Goal: Task Accomplishment & Management: Manage account settings

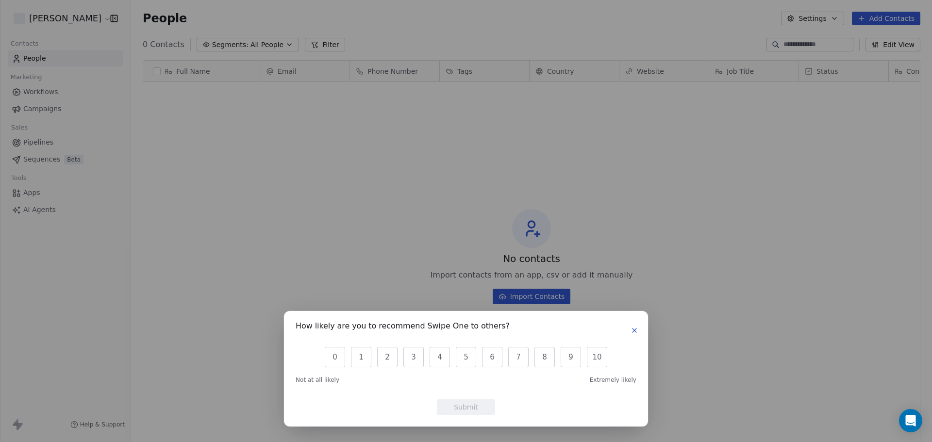
scroll to position [382, 794]
click at [635, 330] on icon "button" at bounding box center [635, 331] width 8 height 8
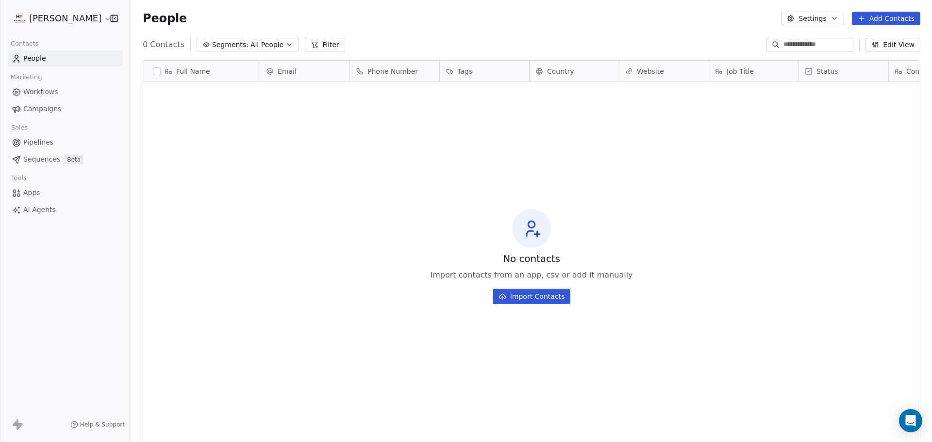
click at [552, 295] on button "Import Contacts" at bounding box center [532, 297] width 78 height 16
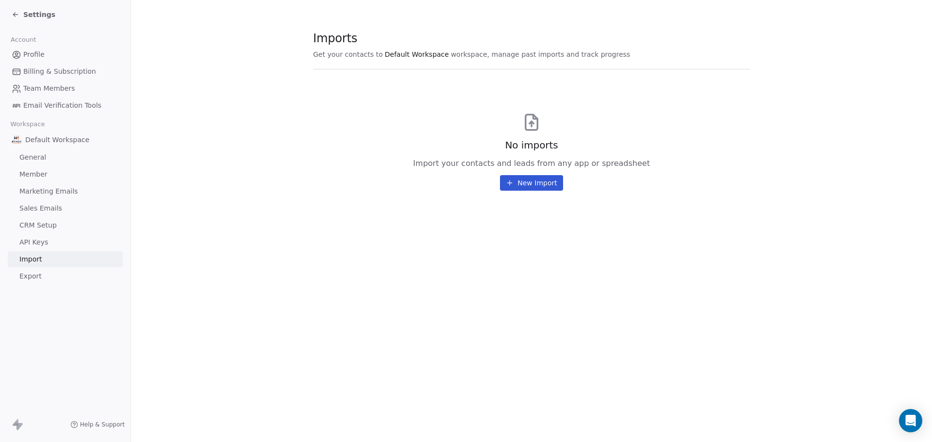
click at [530, 186] on button "New Import" at bounding box center [531, 183] width 63 height 16
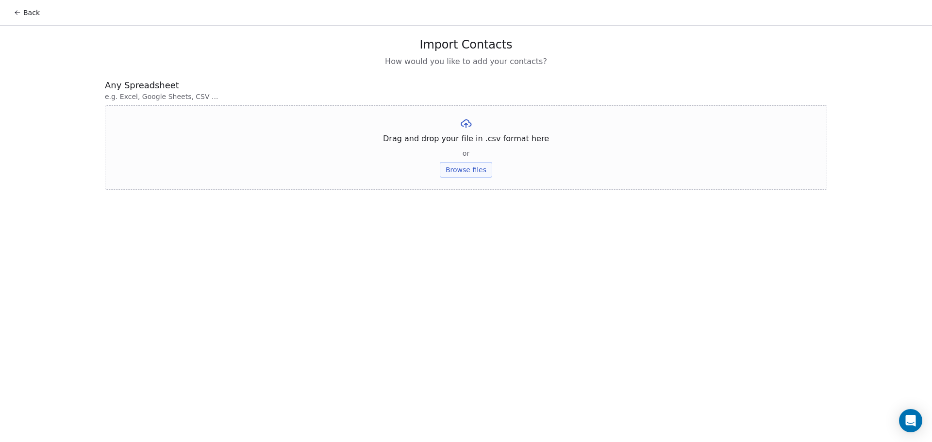
click at [522, 225] on div "Back Import Contacts How would you like to add your contacts? Any Spreadsheet e…" at bounding box center [466, 221] width 932 height 442
click at [16, 14] on icon at bounding box center [18, 13] width 8 height 8
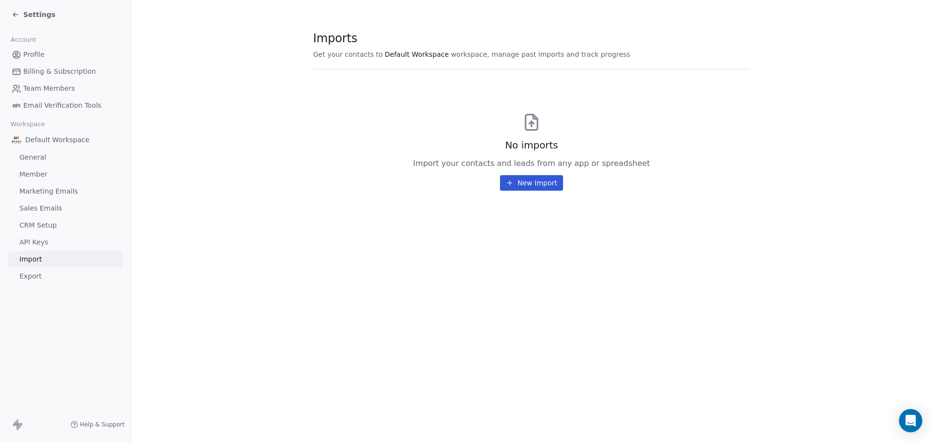
click at [60, 69] on span "Billing & Subscription" at bounding box center [59, 72] width 73 height 10
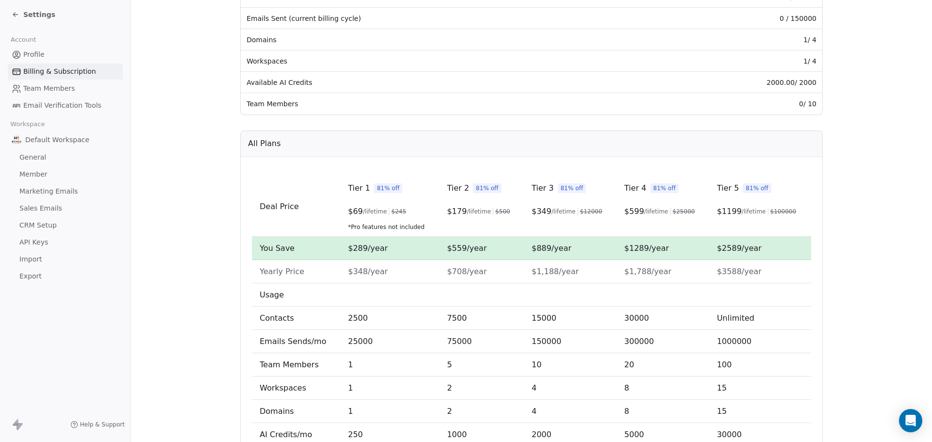
scroll to position [249, 0]
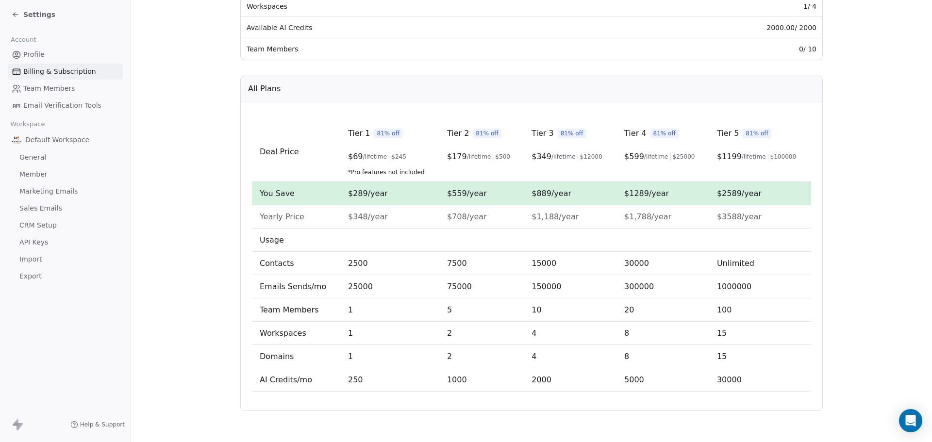
click at [54, 90] on span "Team Members" at bounding box center [48, 89] width 51 height 10
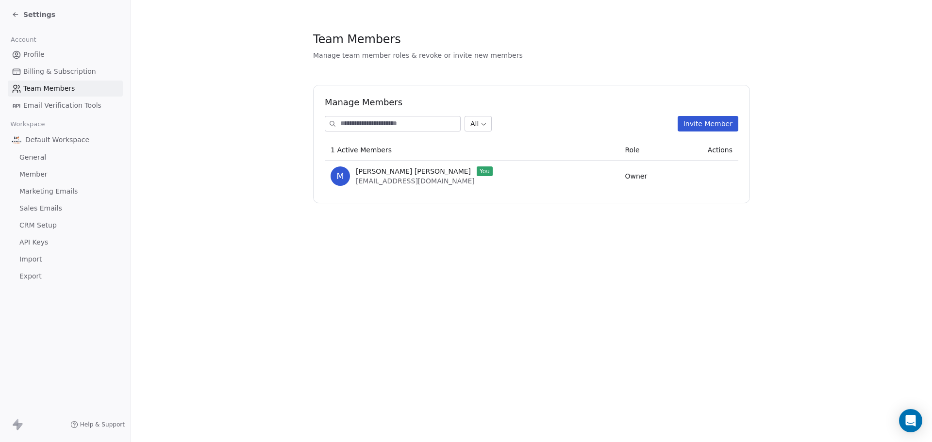
click at [54, 105] on span "Email Verification Tools" at bounding box center [62, 106] width 78 height 10
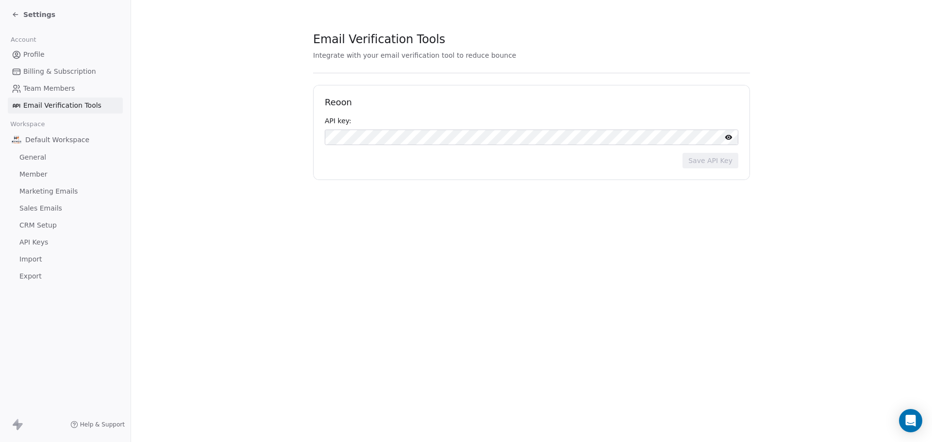
click at [39, 156] on span "General" at bounding box center [32, 157] width 27 height 10
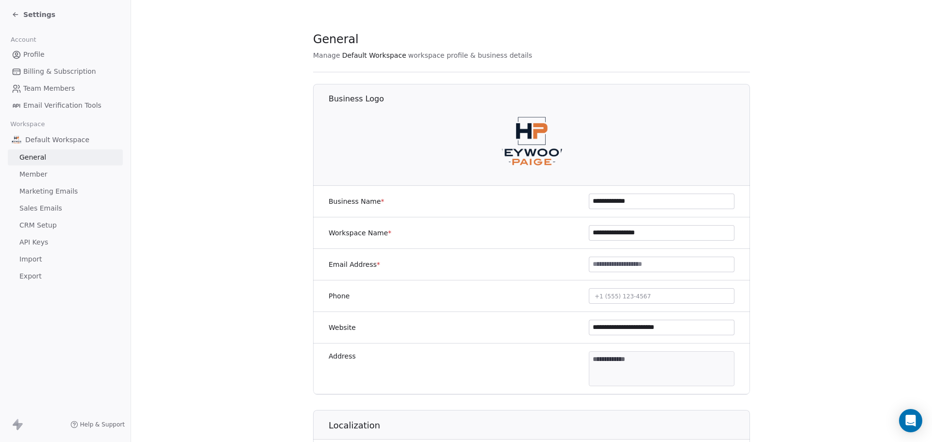
click at [616, 268] on input at bounding box center [661, 264] width 145 height 15
type input "**********"
click at [606, 298] on span "+1 (555) 123-4567" at bounding box center [623, 296] width 56 height 7
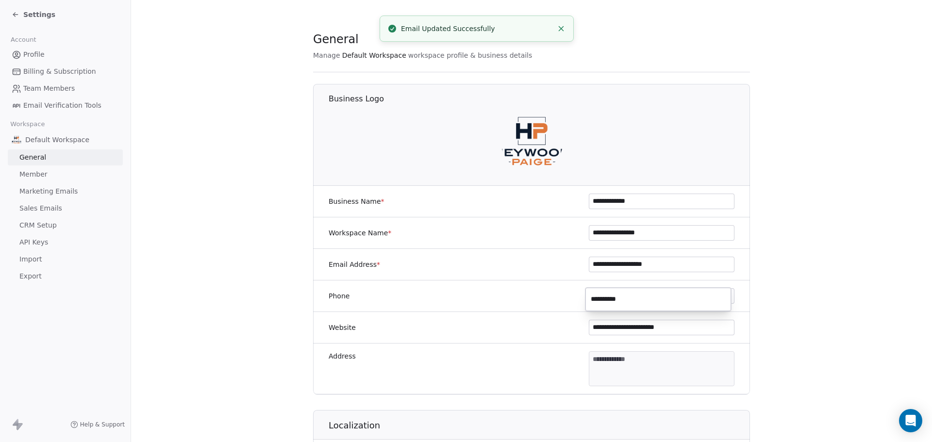
click at [669, 301] on input "**********" at bounding box center [659, 299] width 142 height 19
type input "**********"
click at [776, 262] on html "**********" at bounding box center [466, 221] width 932 height 442
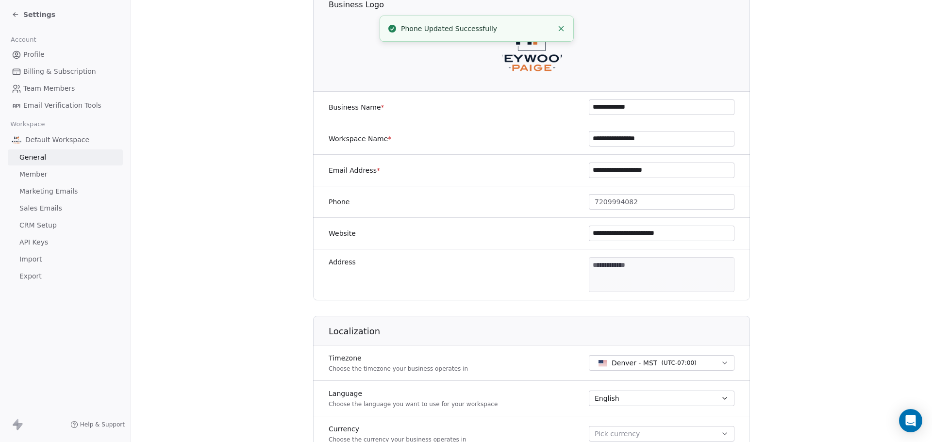
scroll to position [194, 0]
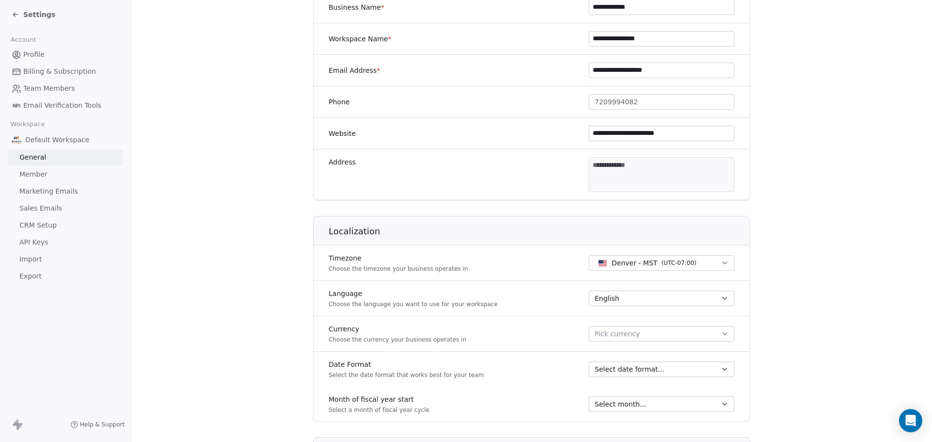
click at [610, 332] on span "Pick currency" at bounding box center [617, 334] width 45 height 10
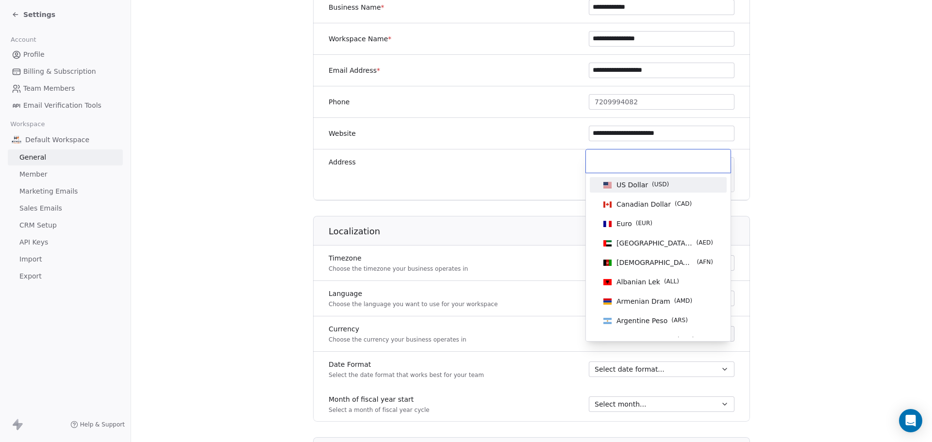
click at [629, 181] on span "US Dollar" at bounding box center [633, 185] width 32 height 10
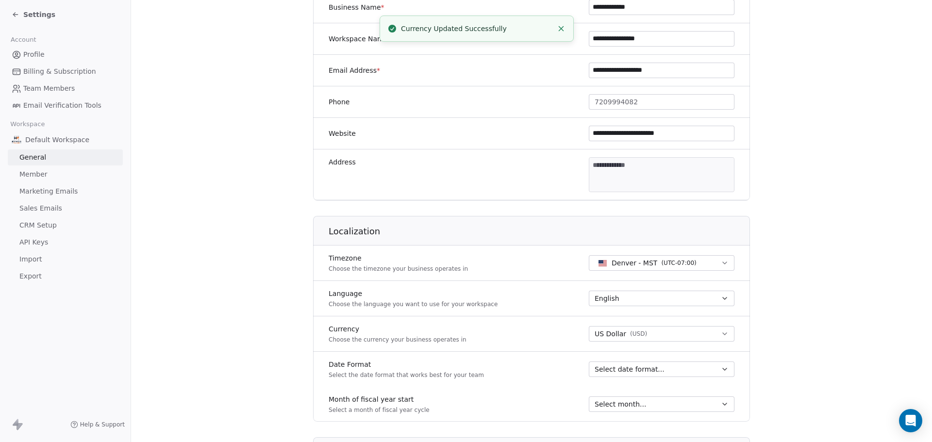
click at [599, 368] on span "Select date format..." at bounding box center [630, 370] width 70 height 10
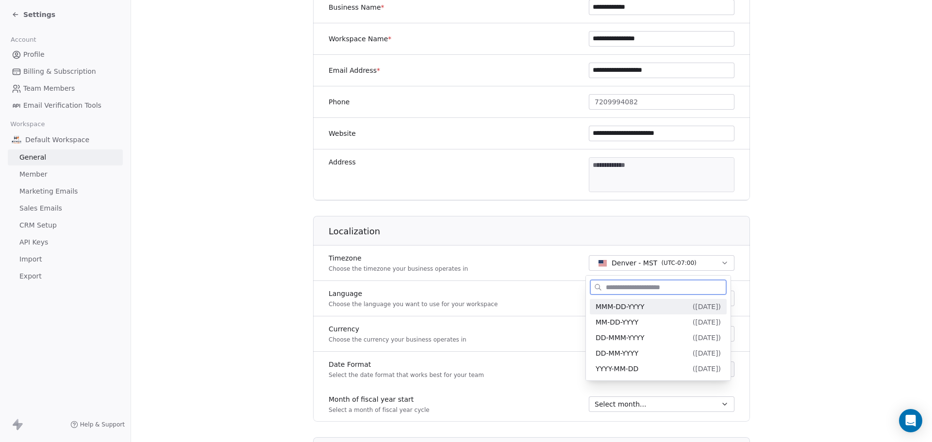
click at [622, 307] on span "MMM-DD-YYYY" at bounding box center [620, 307] width 49 height 8
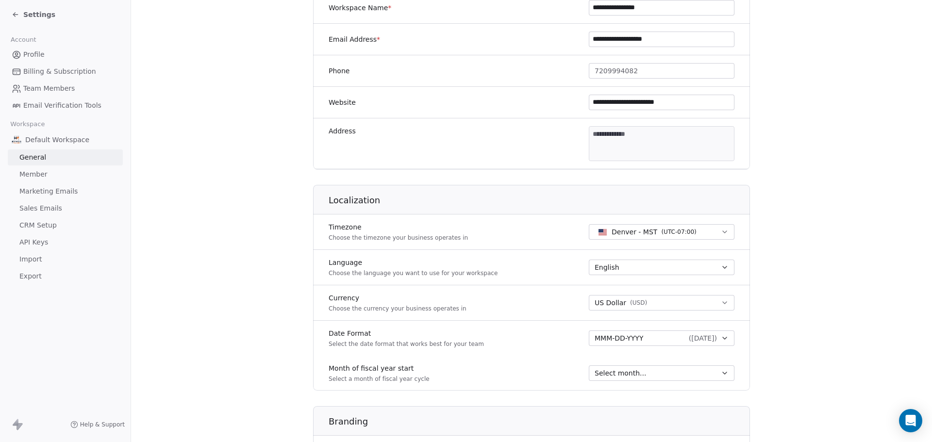
scroll to position [243, 0]
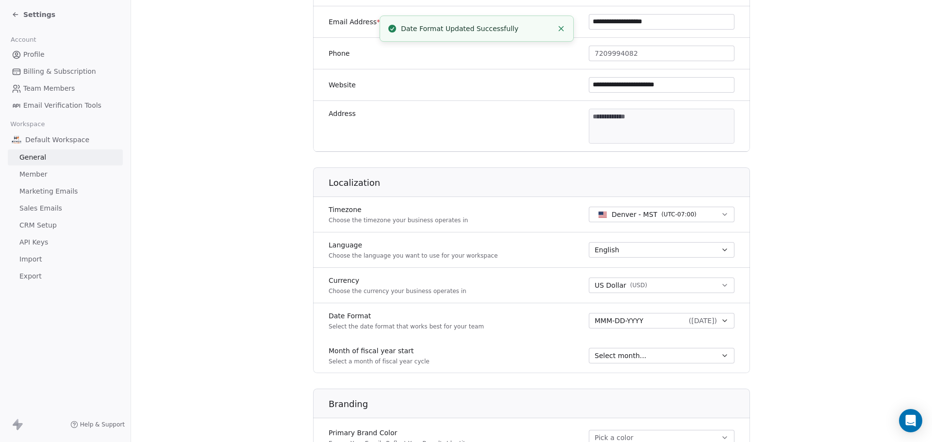
click at [707, 358] on div "Select month..." at bounding box center [656, 356] width 122 height 10
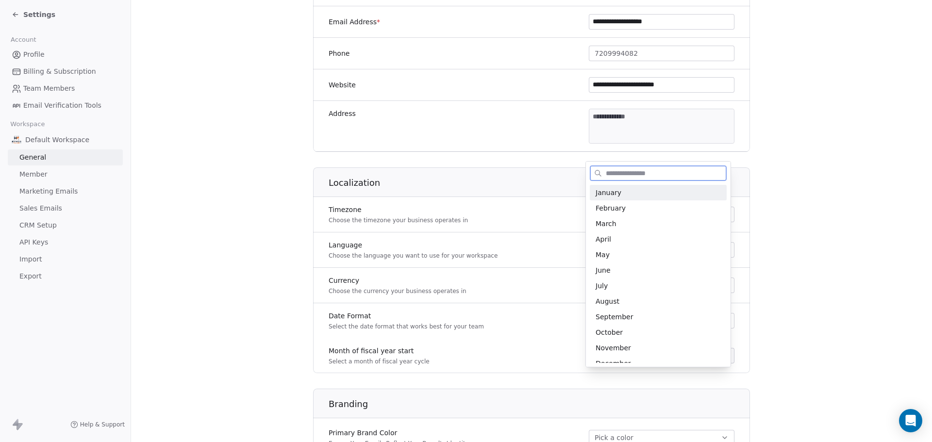
click at [691, 192] on span "January" at bounding box center [658, 193] width 125 height 10
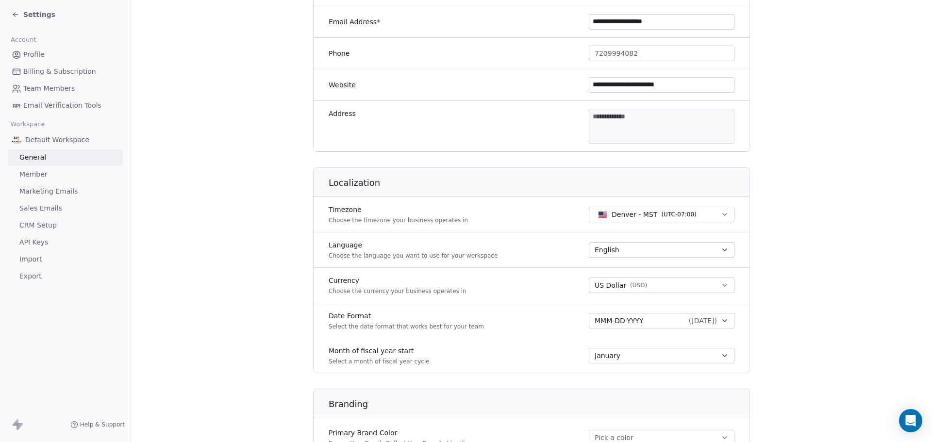
click at [794, 253] on section "**********" at bounding box center [531, 211] width 801 height 909
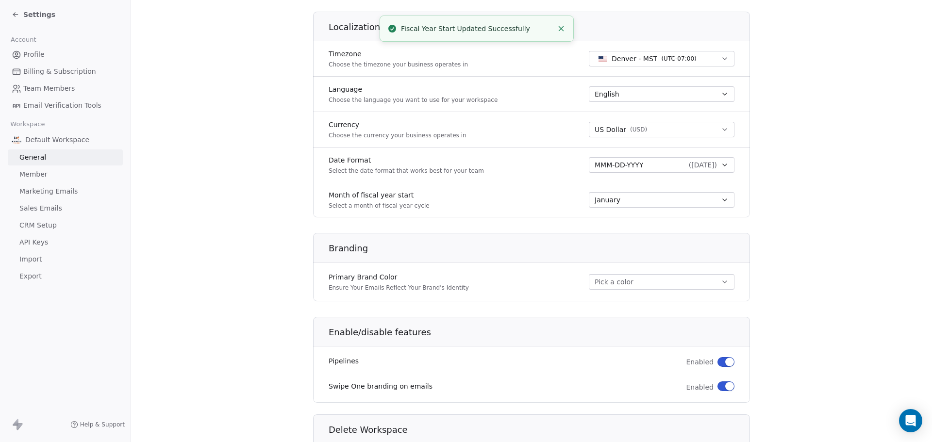
scroll to position [437, 0]
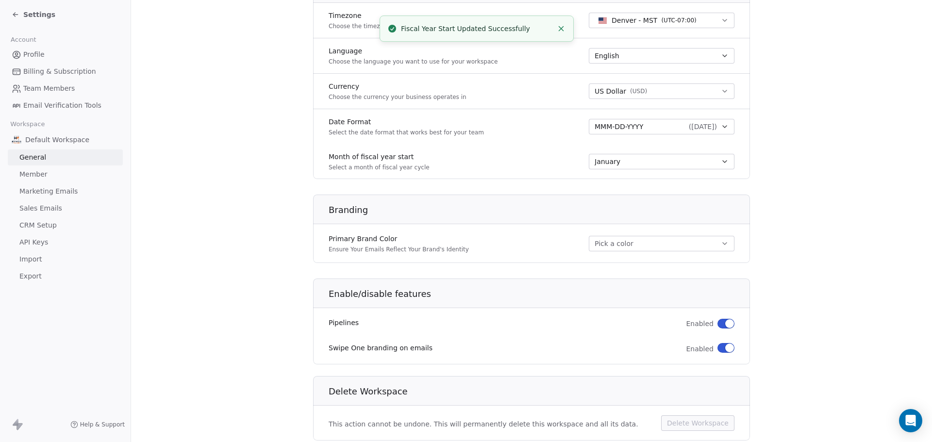
click at [660, 248] on button "Pick a color" at bounding box center [662, 244] width 146 height 16
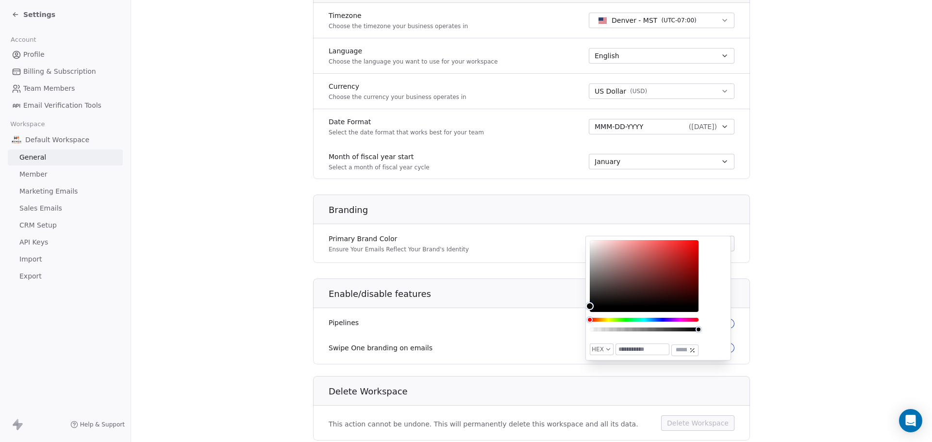
click at [639, 347] on input "text" at bounding box center [642, 349] width 53 height 11
paste input "*******"
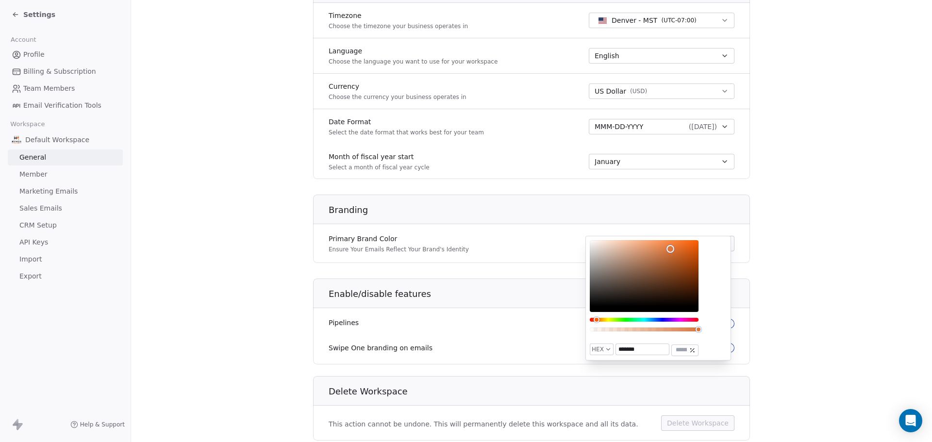
type input "*******"
click at [802, 266] on section "**********" at bounding box center [531, 17] width 801 height 909
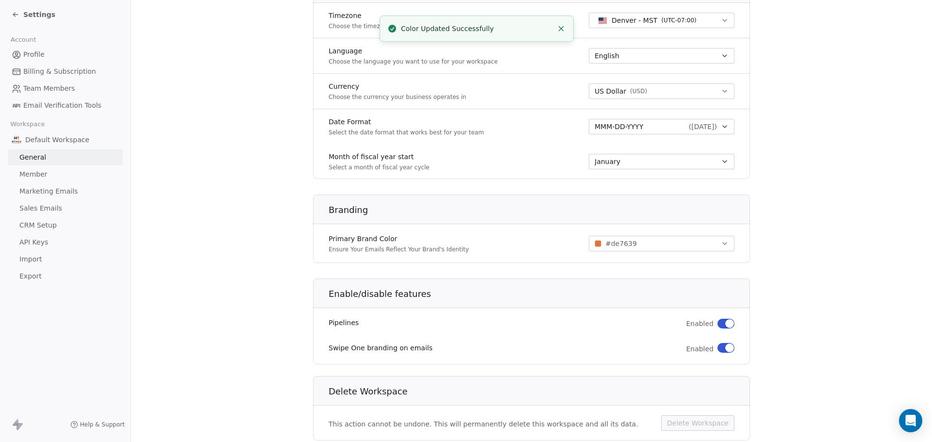
scroll to position [467, 0]
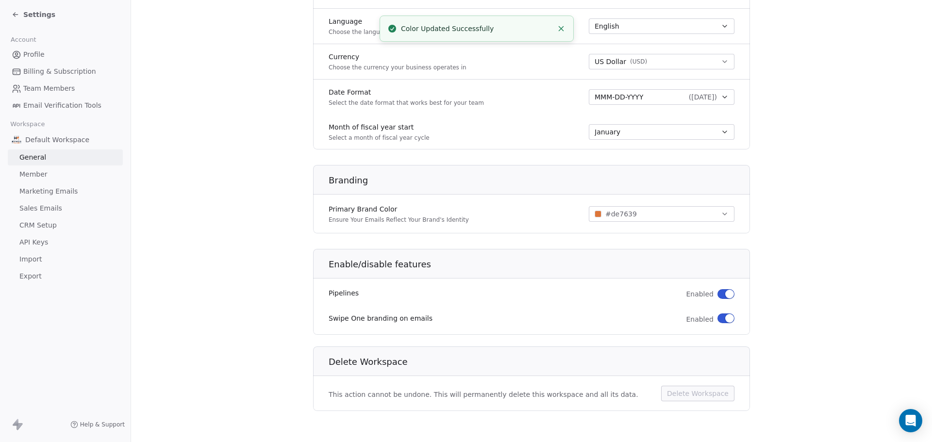
click at [718, 319] on button "button" at bounding box center [726, 319] width 17 height 10
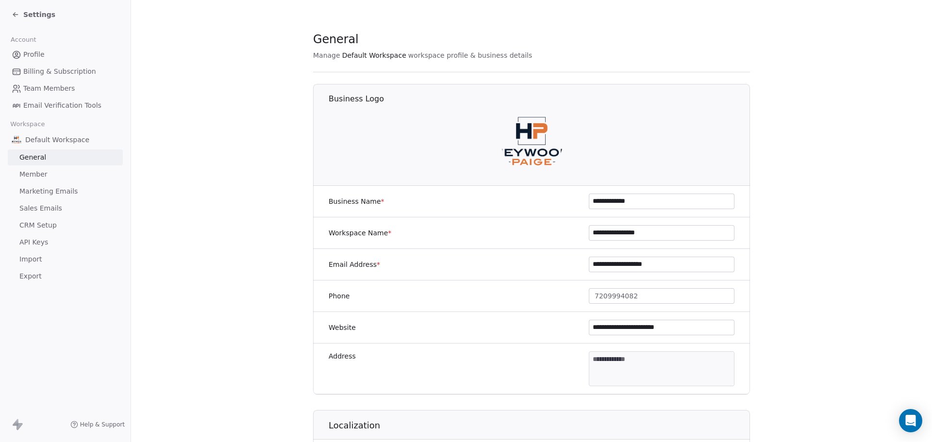
click at [34, 260] on span "Import" at bounding box center [30, 259] width 22 height 10
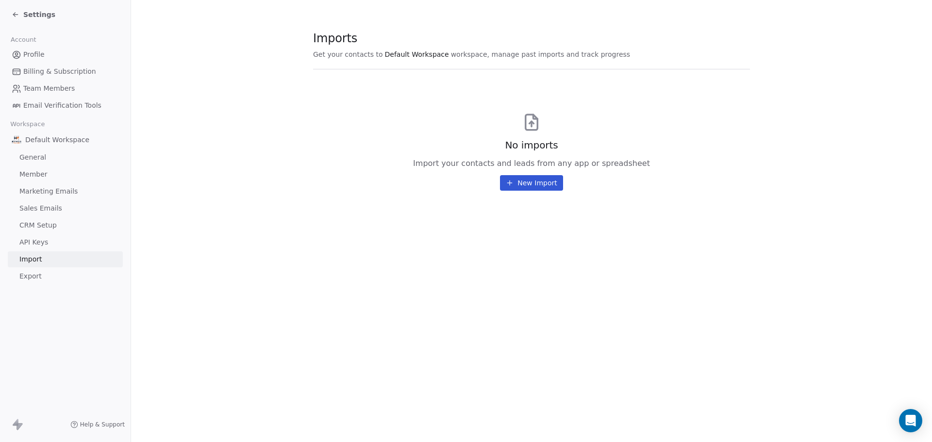
click at [42, 155] on span "General" at bounding box center [32, 157] width 27 height 10
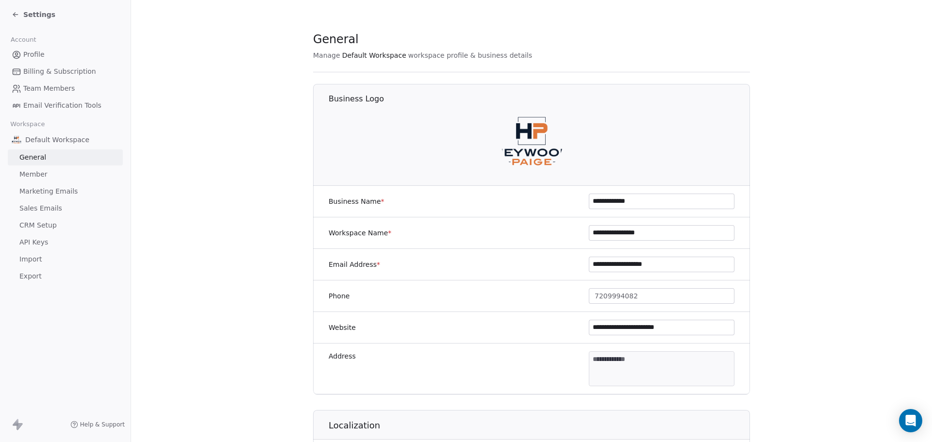
click at [42, 178] on span "Member" at bounding box center [33, 174] width 28 height 10
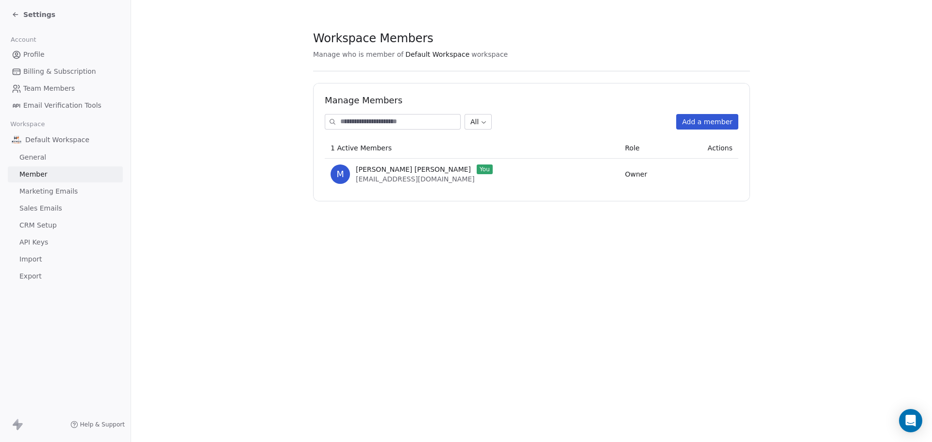
click at [40, 187] on span "Marketing Emails" at bounding box center [48, 191] width 58 height 10
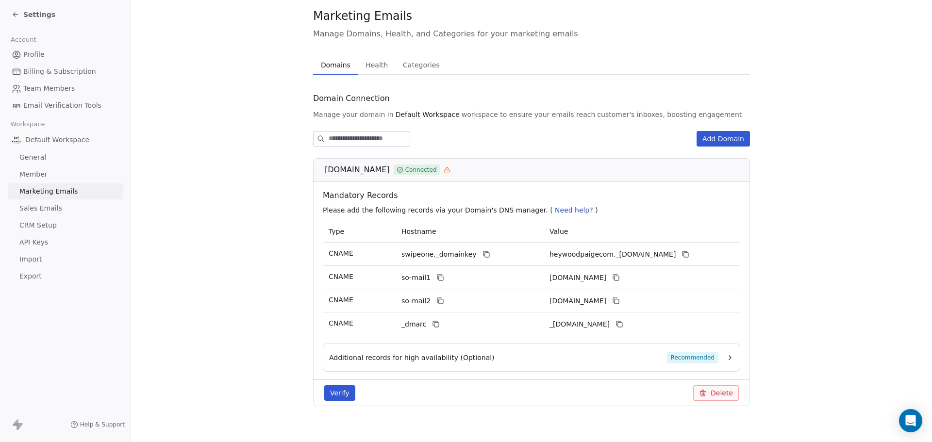
scroll to position [34, 0]
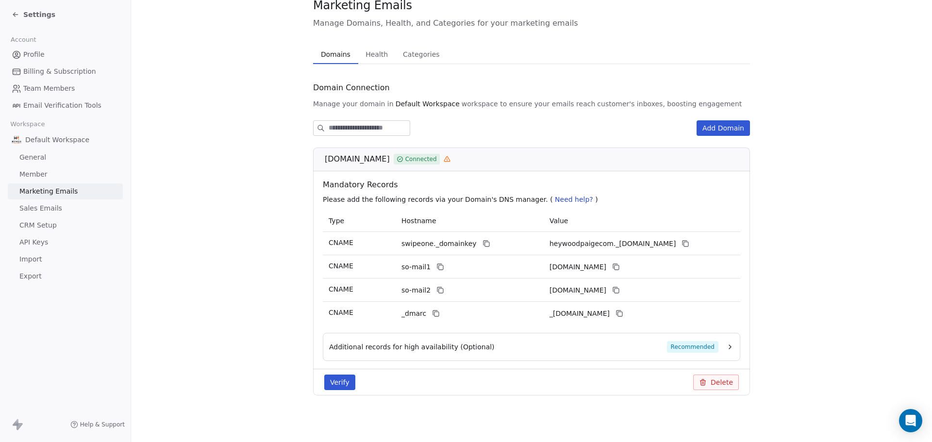
click at [325, 382] on button "Verify" at bounding box center [339, 383] width 31 height 16
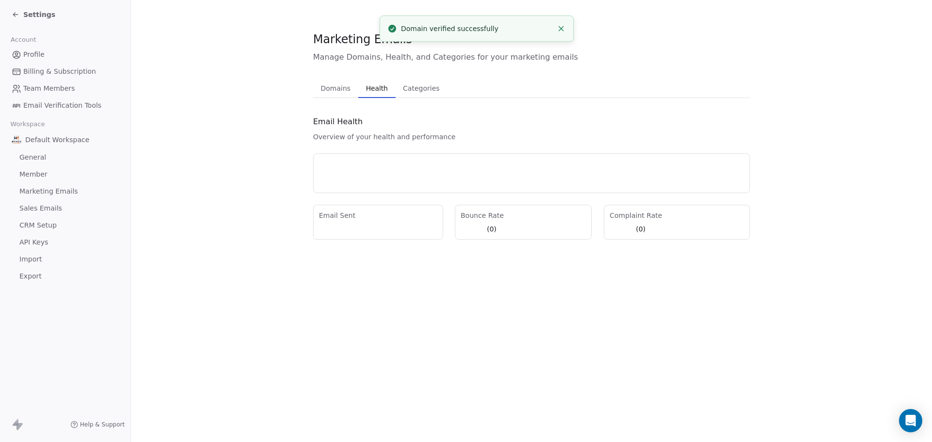
click at [375, 53] on div "Marketing Emails Manage Domains, Health, and Categories for your marketing emai…" at bounding box center [531, 135] width 437 height 209
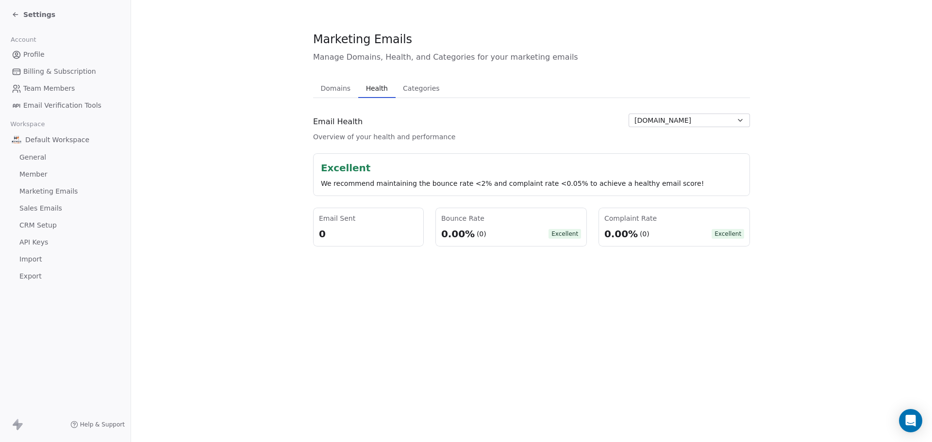
click at [417, 87] on span "Categories" at bounding box center [421, 89] width 44 height 14
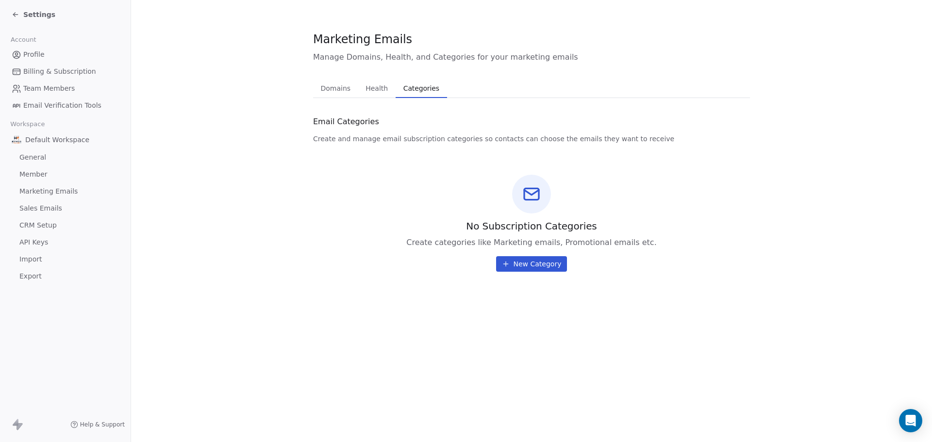
click at [528, 267] on span "New Category" at bounding box center [538, 264] width 48 height 10
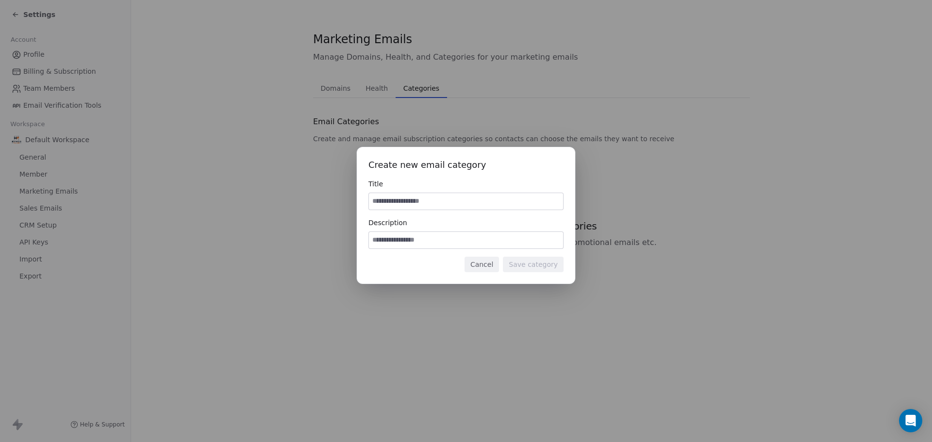
click at [426, 200] on input at bounding box center [466, 201] width 194 height 17
type input "**********"
click at [524, 265] on button "Save category" at bounding box center [533, 265] width 61 height 16
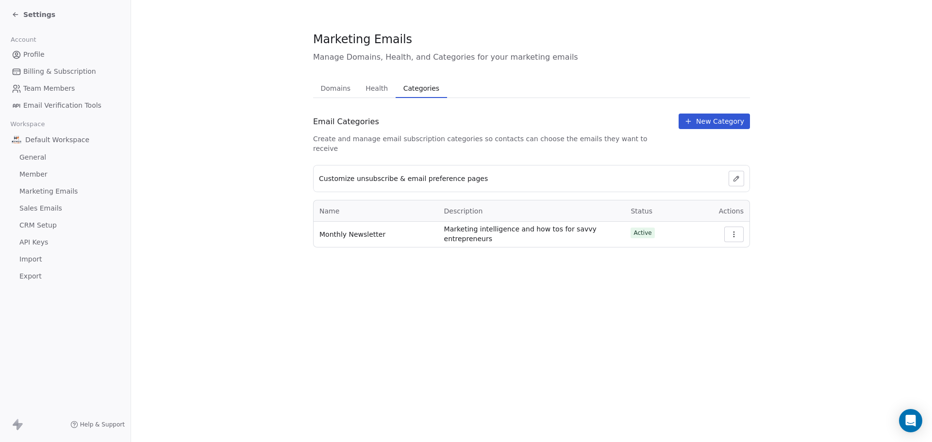
click at [734, 230] on button "button" at bounding box center [733, 235] width 19 height 16
click at [780, 197] on section "Marketing Emails Manage Domains, Health, and Categories for your marketing emai…" at bounding box center [531, 139] width 801 height 279
click at [36, 223] on span "CRM Setup" at bounding box center [37, 225] width 37 height 10
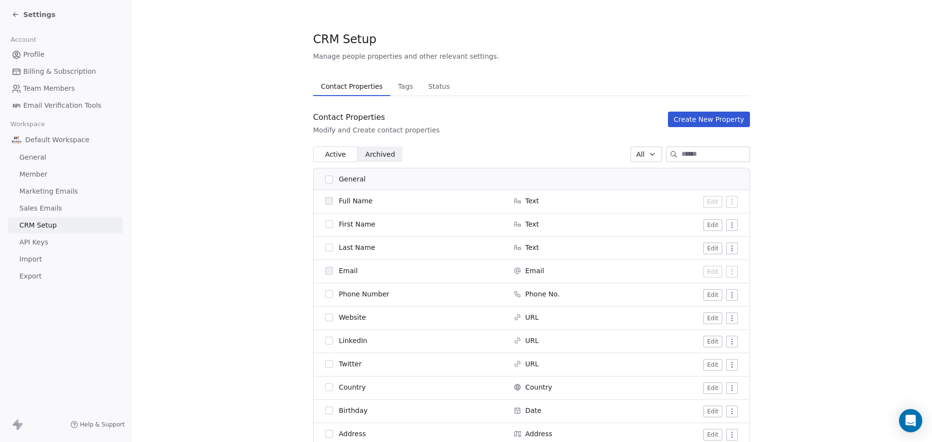
click at [692, 121] on button "Create New Property" at bounding box center [709, 120] width 82 height 16
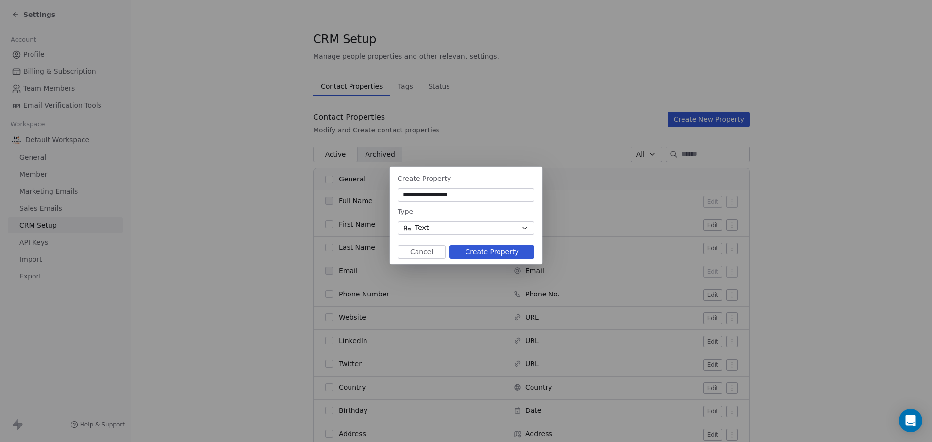
type input "**********"
click at [504, 250] on button "Create Property" at bounding box center [492, 252] width 85 height 14
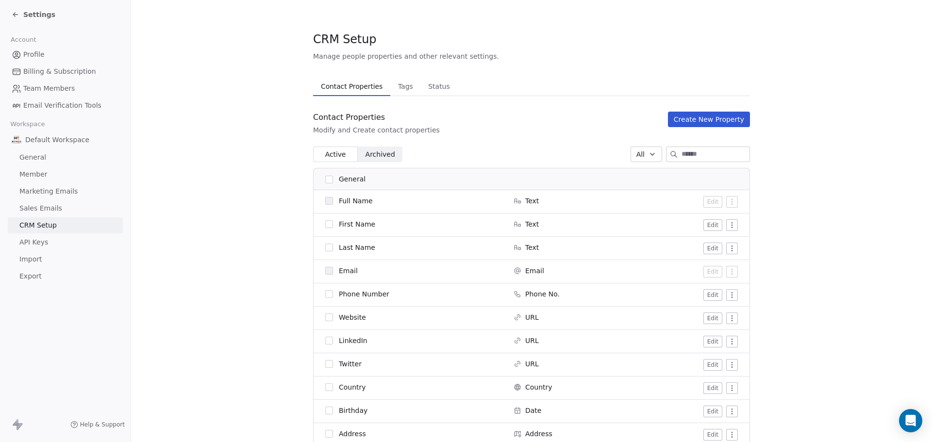
click at [402, 89] on span "Tags" at bounding box center [405, 87] width 23 height 14
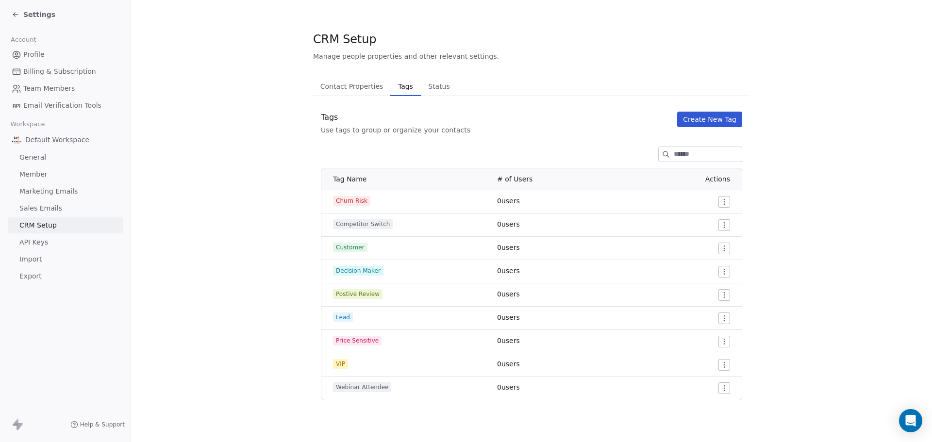
click at [431, 86] on span "Status" at bounding box center [439, 87] width 30 height 14
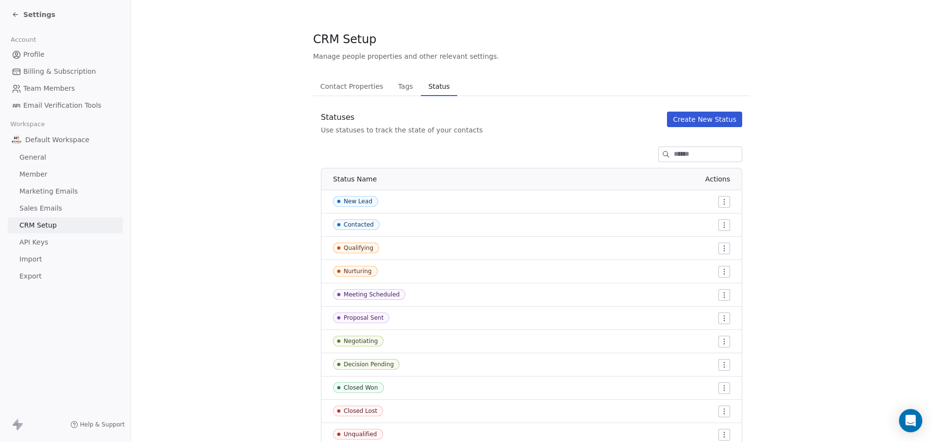
click at [350, 84] on span "Contact Properties" at bounding box center [352, 87] width 71 height 14
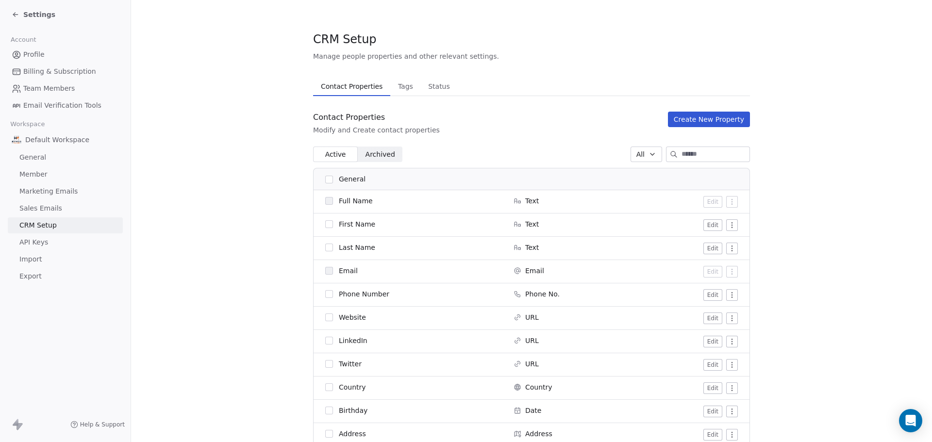
click at [373, 153] on span "Archived" at bounding box center [381, 155] width 30 height 10
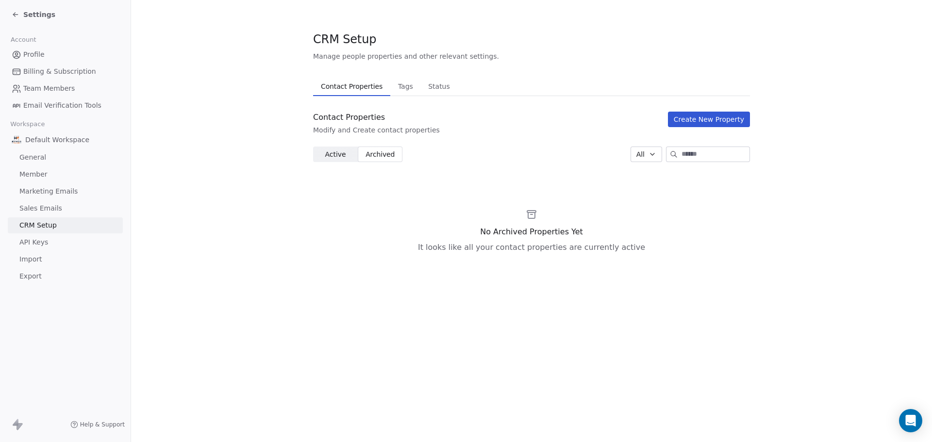
click at [336, 152] on span "Active" at bounding box center [335, 155] width 21 height 10
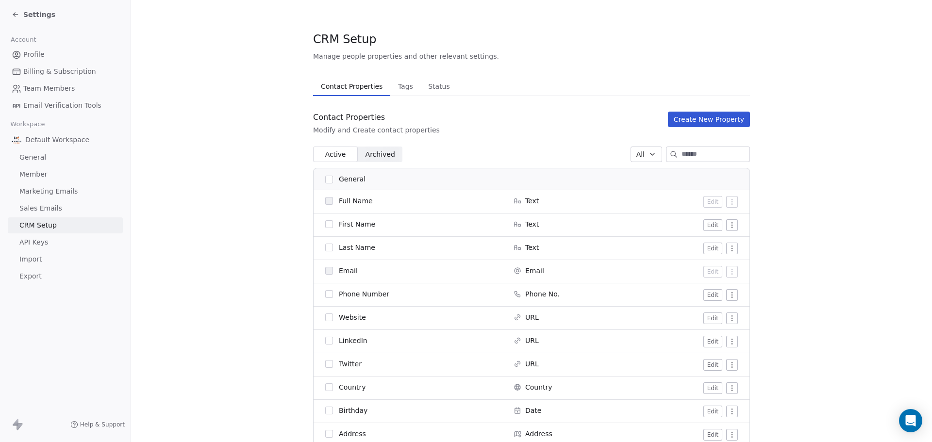
click at [49, 143] on span "Default Workspace" at bounding box center [57, 140] width 64 height 10
click at [49, 139] on span "Default Workspace" at bounding box center [57, 140] width 64 height 10
click at [37, 158] on span "General" at bounding box center [32, 157] width 27 height 10
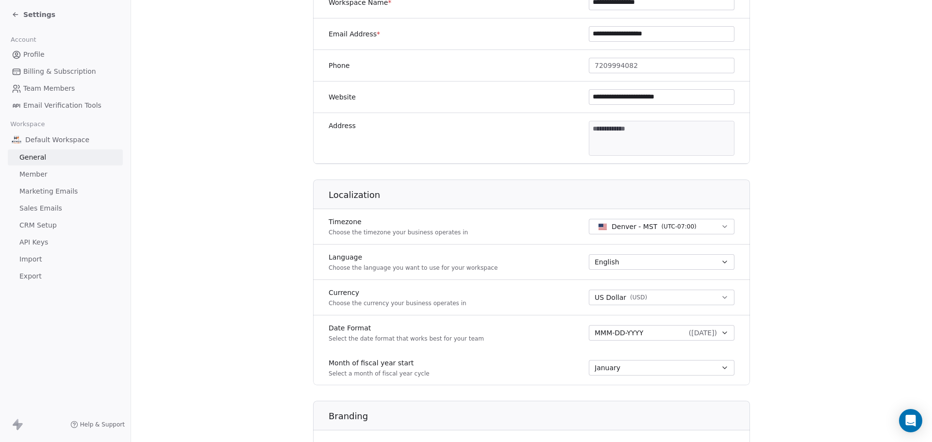
scroll to position [243, 0]
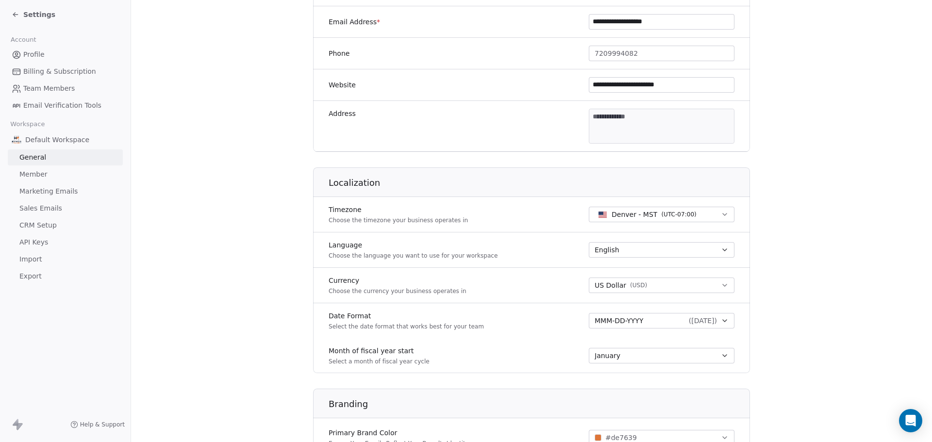
click at [34, 172] on span "Member" at bounding box center [33, 174] width 28 height 10
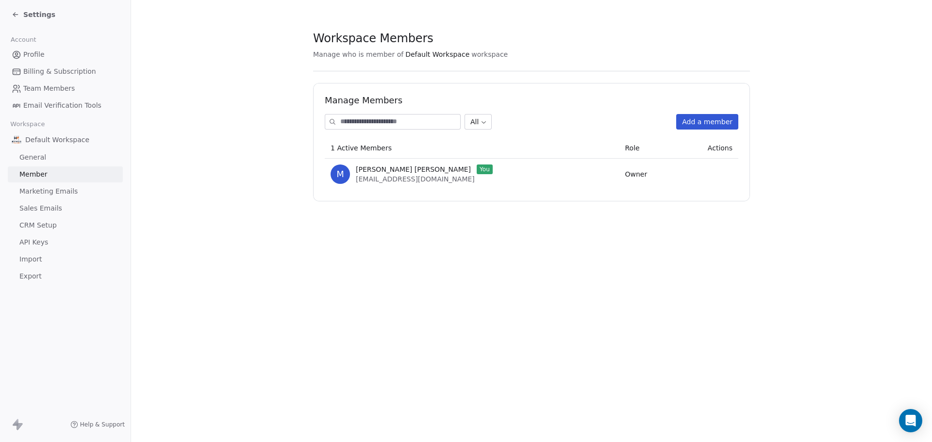
click at [49, 190] on span "Marketing Emails" at bounding box center [48, 191] width 58 height 10
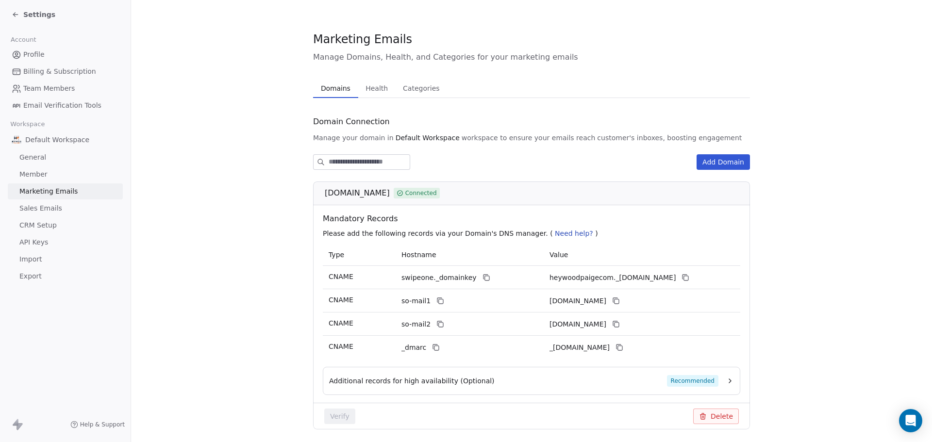
click at [367, 91] on span "Health" at bounding box center [377, 89] width 30 height 14
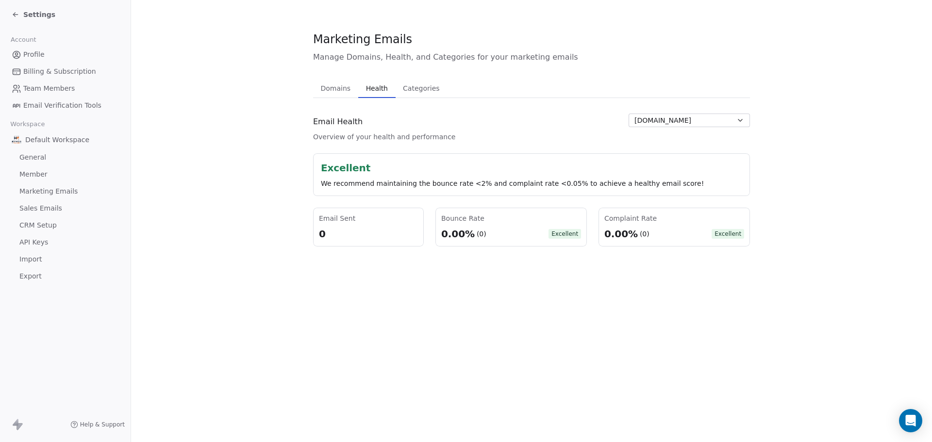
click at [340, 87] on span "Domains" at bounding box center [336, 89] width 38 height 14
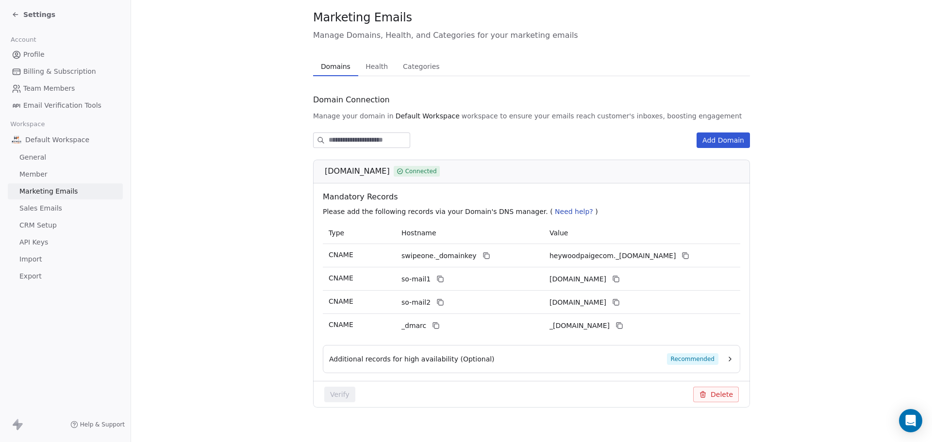
scroll to position [34, 0]
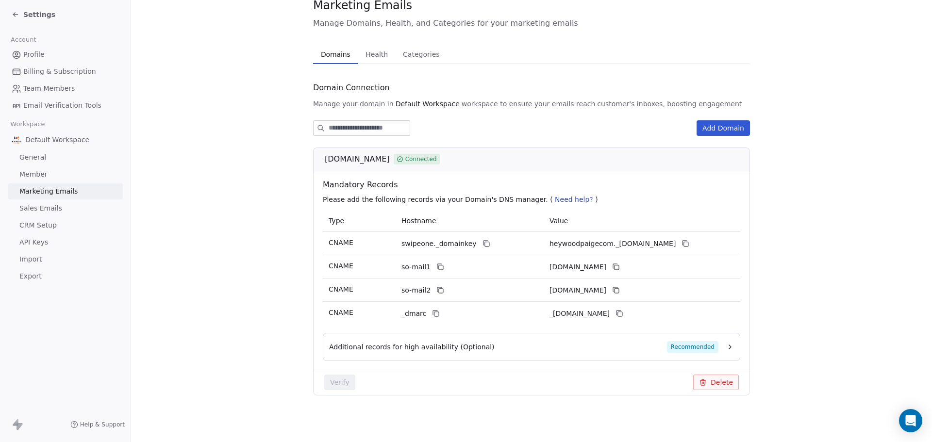
click at [46, 206] on span "Sales Emails" at bounding box center [40, 208] width 43 height 10
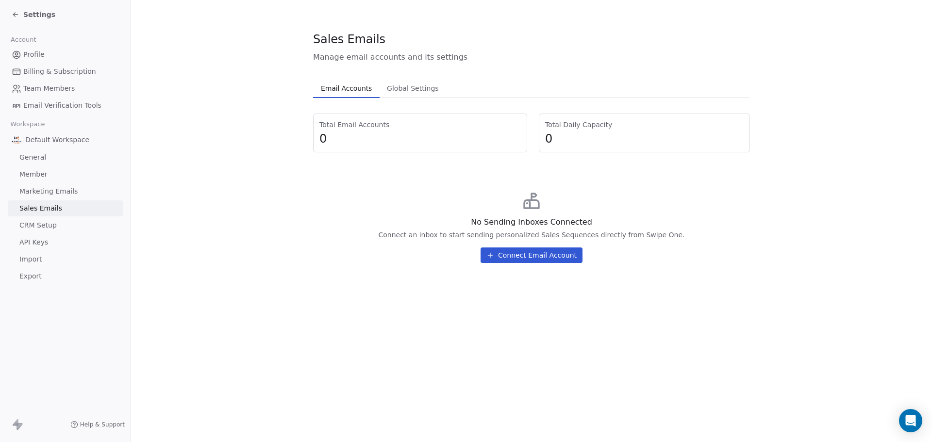
click at [544, 249] on button "Connect Email Account" at bounding box center [532, 256] width 102 height 16
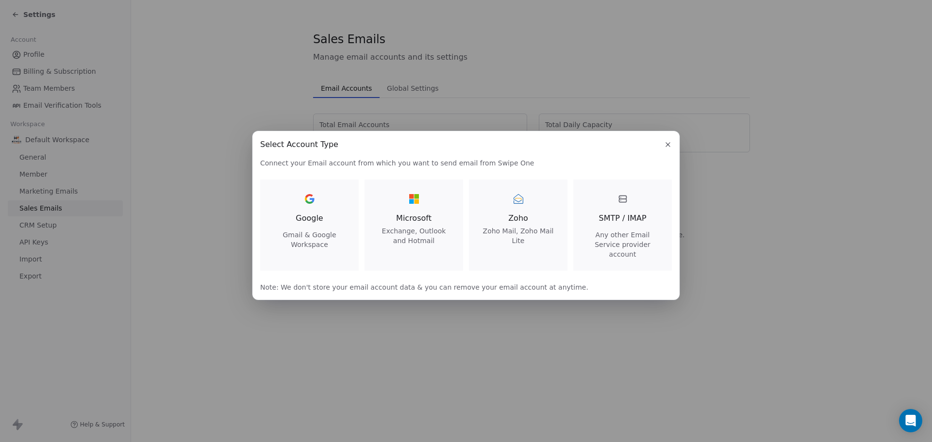
click at [412, 238] on span "Exchange, Outlook and Hotmail" at bounding box center [413, 235] width 75 height 19
click at [409, 215] on div "Microsoft Exchange, Outlook and Hotmail" at bounding box center [413, 218] width 75 height 54
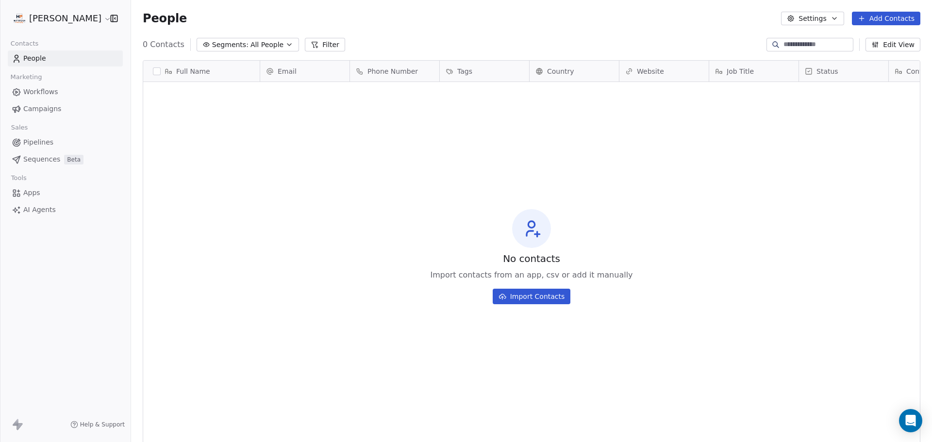
scroll to position [382, 794]
click at [541, 297] on button "Import Contacts" at bounding box center [532, 297] width 78 height 16
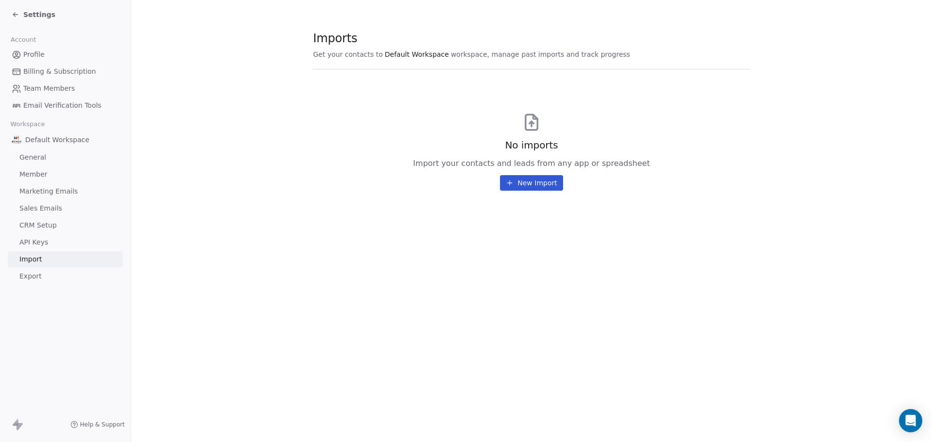
click at [545, 183] on button "New Import" at bounding box center [531, 183] width 63 height 16
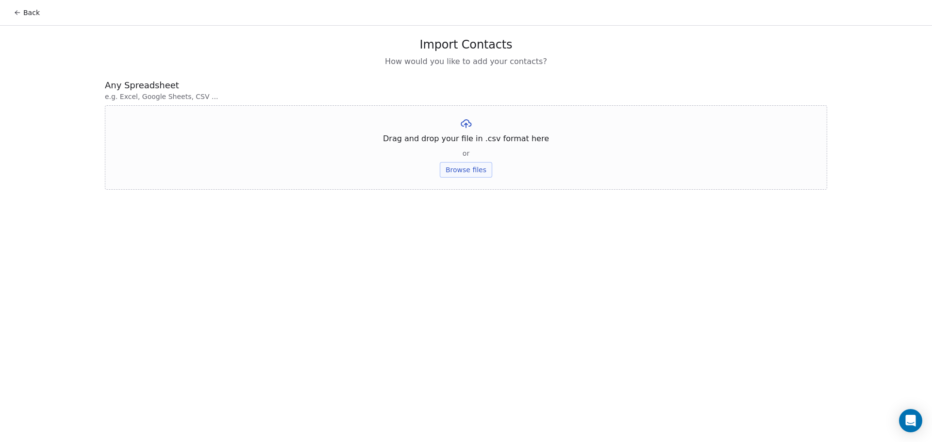
click at [462, 167] on button "Browse files" at bounding box center [466, 170] width 52 height 16
